Goal: Find specific page/section: Find specific page/section

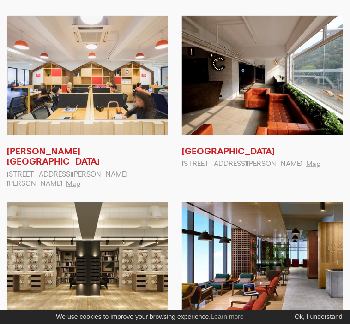
scroll to position [89, 0]
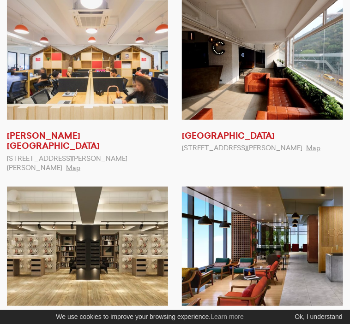
drag, startPoint x: 349, startPoint y: 227, endPoint x: 354, endPoint y: 261, distance: 33.5
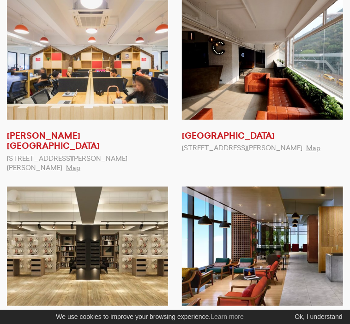
scroll to position [152, 0]
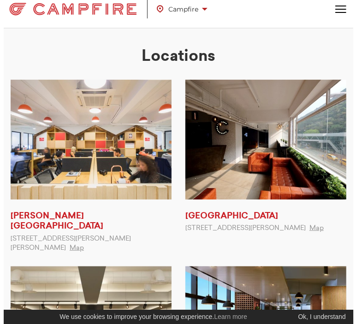
scroll to position [0, 0]
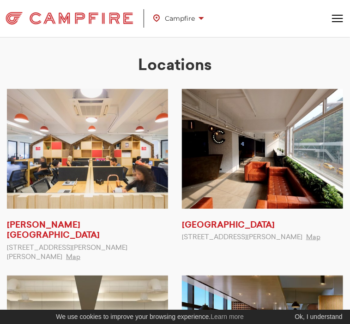
click at [343, 12] on div "Campfire [PERSON_NAME][GEOGRAPHIC_DATA] [GEOGRAPHIC_DATA] [GEOGRAPHIC_DATA] V-C…" at bounding box center [175, 18] width 350 height 23
click at [338, 16] on button "Toggle navigation" at bounding box center [337, 19] width 11 height 8
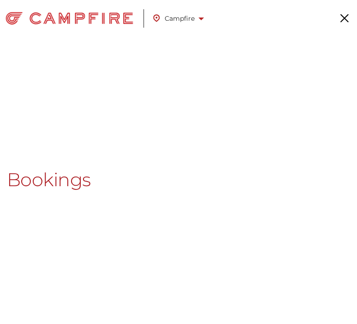
click at [58, 178] on link "Bookings" at bounding box center [49, 179] width 84 height 15
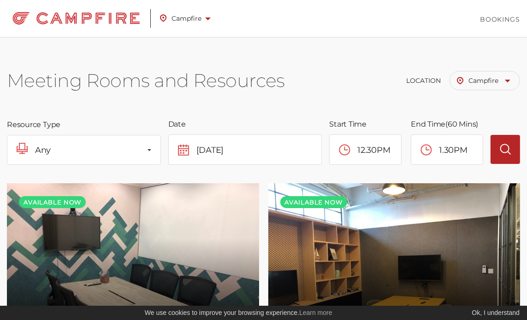
click at [349, 82] on span "Campfire" at bounding box center [490, 81] width 42 height 8
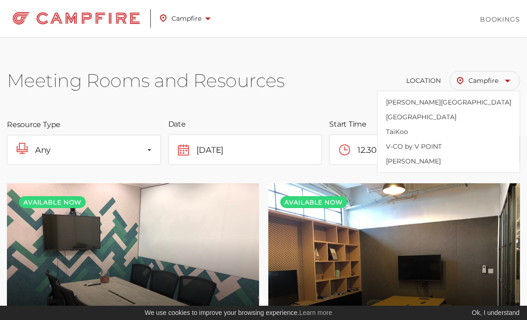
drag, startPoint x: 420, startPoint y: 79, endPoint x: 403, endPoint y: 79, distance: 16.6
click at [349, 79] on span "Location" at bounding box center [423, 81] width 35 height 8
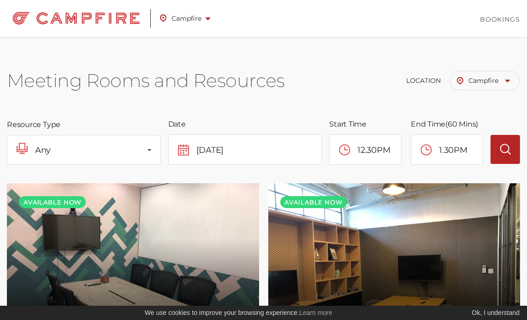
click at [181, 16] on span "Campfire" at bounding box center [185, 18] width 51 height 12
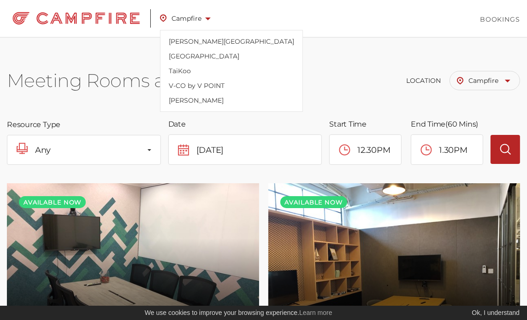
click at [113, 16] on img at bounding box center [76, 18] width 139 height 18
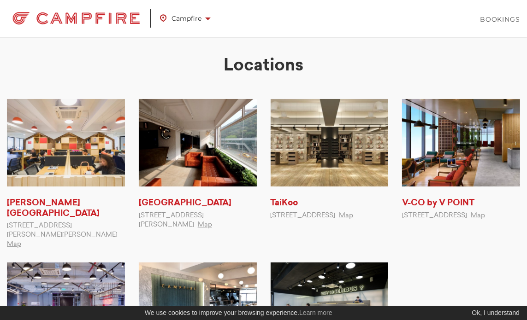
click at [505, 57] on h2 "Locations" at bounding box center [263, 65] width 513 height 21
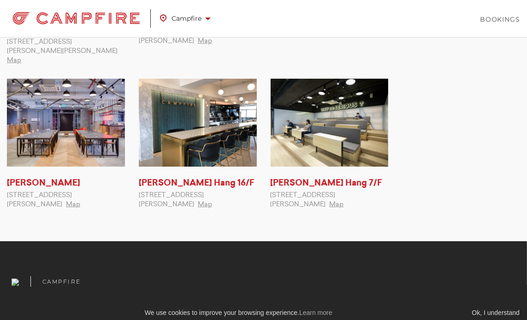
scroll to position [201, 0]
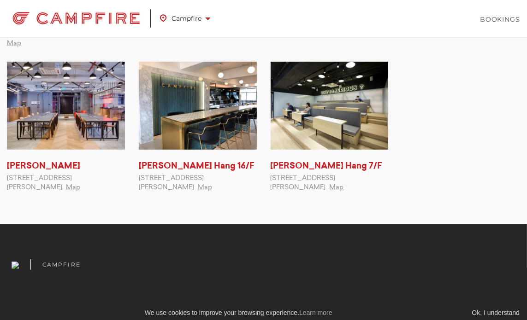
click at [502, 312] on div "Ok, I understand" at bounding box center [494, 314] width 50 height 10
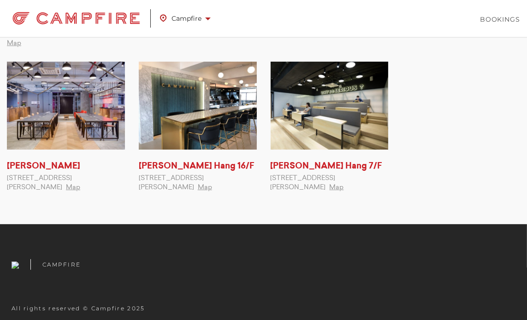
click at [59, 261] on h3 "Campfire" at bounding box center [61, 264] width 38 height 7
click at [12, 262] on img at bounding box center [15, 265] width 7 height 7
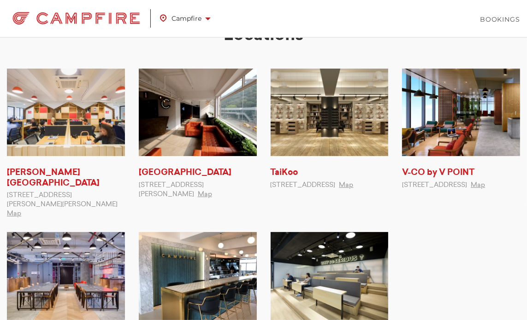
scroll to position [0, 0]
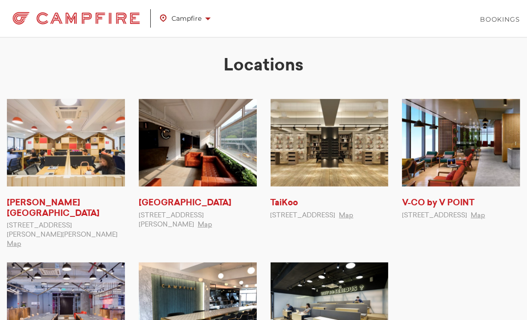
click at [256, 61] on h2 "Locations" at bounding box center [263, 65] width 513 height 21
click at [190, 12] on span "Campfire" at bounding box center [185, 18] width 51 height 12
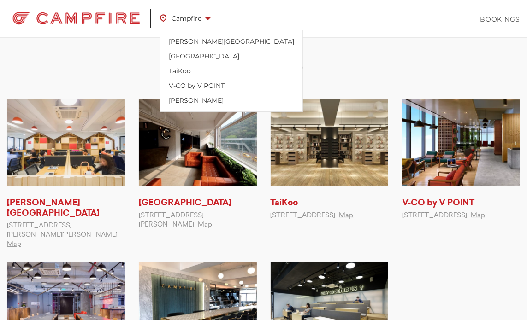
click at [111, 12] on img at bounding box center [76, 18] width 139 height 18
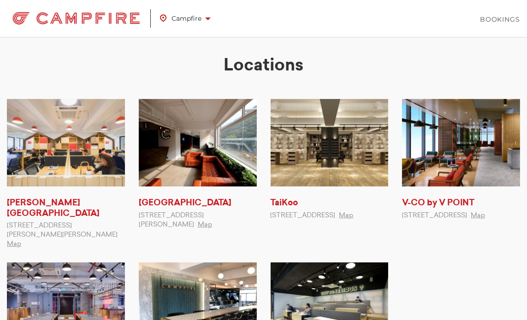
click at [501, 60] on h2 "Locations" at bounding box center [263, 65] width 513 height 21
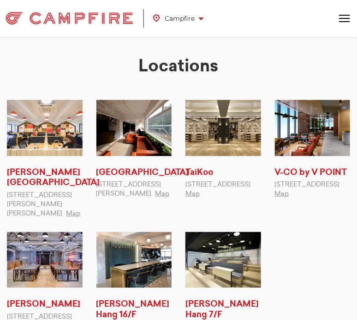
click at [283, 226] on ul "[PERSON_NAME][GEOGRAPHIC_DATA] [STREET_ADDRESS][PERSON_NAME][PERSON_NAME] Map […" at bounding box center [178, 227] width 357 height 255
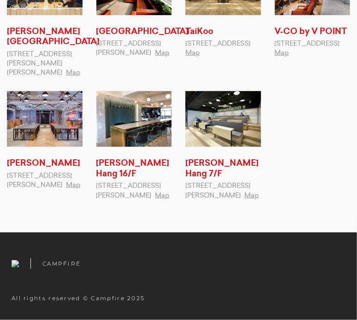
click at [50, 263] on h3 "Campfire" at bounding box center [61, 264] width 38 height 7
click at [19, 269] on div at bounding box center [21, 264] width 19 height 11
